Goal: Information Seeking & Learning: Learn about a topic

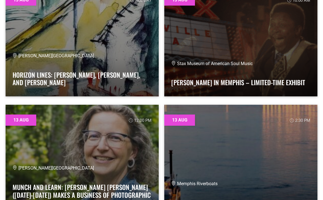
scroll to position [1360, 0]
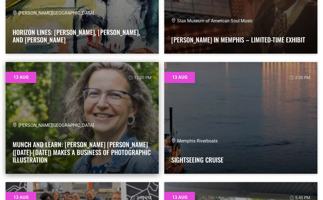
click at [110, 93] on link at bounding box center [82, 118] width 153 height 112
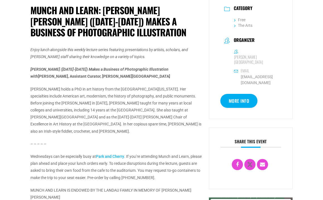
scroll to position [192, 0]
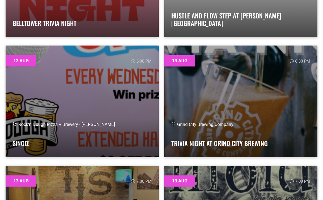
scroll to position [2039, 0]
